Goal: Find specific page/section: Find specific page/section

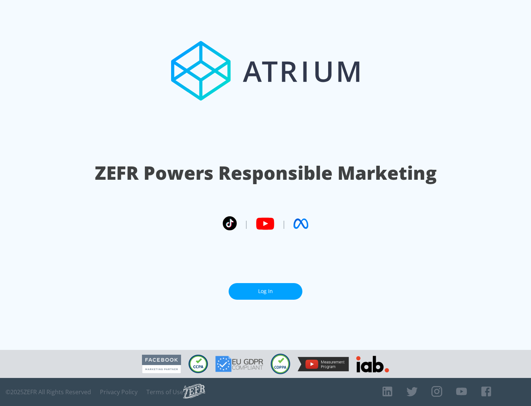
click at [266, 291] on link "Log In" at bounding box center [266, 291] width 74 height 17
